Goal: Check status: Check status

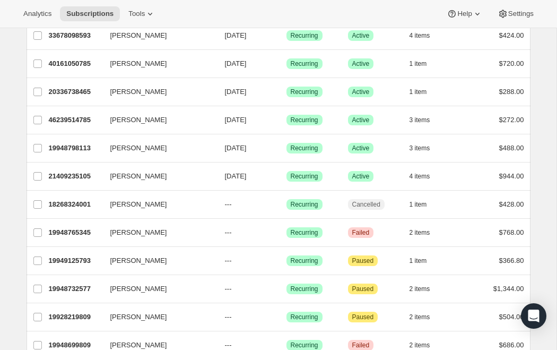
scroll to position [507, 0]
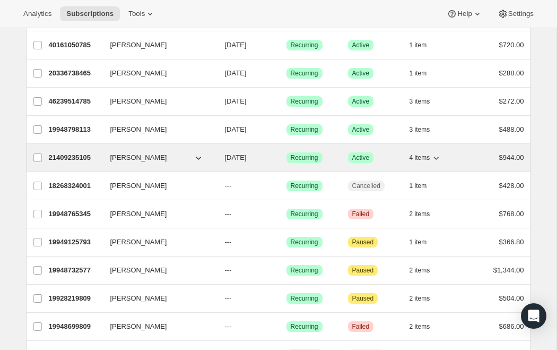
click at [200, 159] on icon "button" at bounding box center [198, 157] width 11 height 11
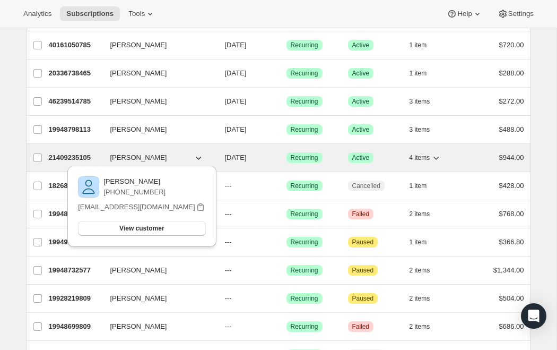
click at [198, 159] on icon "button" at bounding box center [198, 157] width 5 height 3
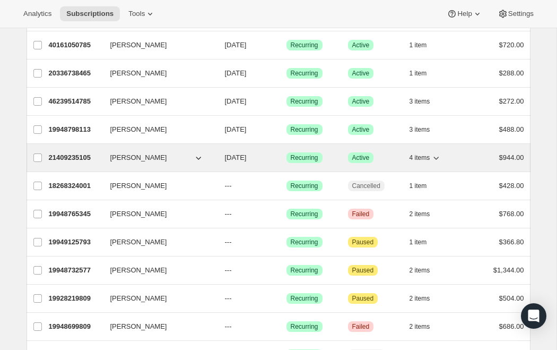
click at [126, 159] on span "[PERSON_NAME]" at bounding box center [138, 157] width 57 height 11
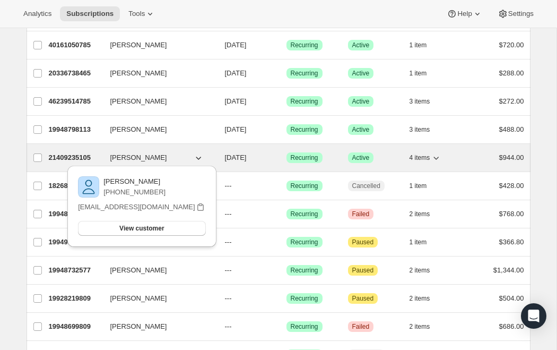
click at [437, 159] on icon "button" at bounding box center [436, 157] width 11 height 11
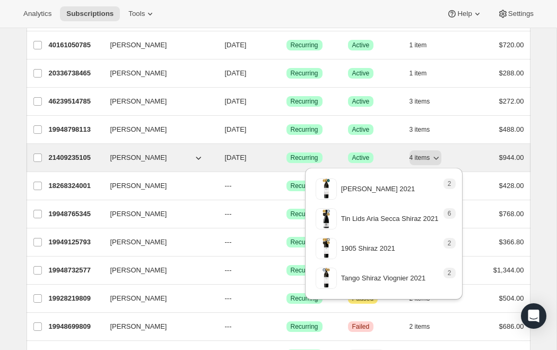
click at [309, 158] on span "Recurring" at bounding box center [305, 157] width 28 height 8
